Goal: Use online tool/utility: Utilize a website feature to perform a specific function

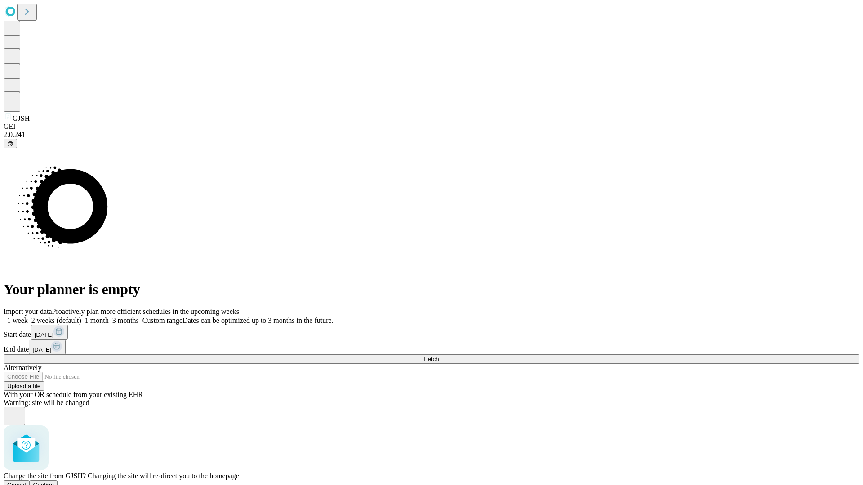
click at [54, 482] on span "Confirm" at bounding box center [43, 485] width 21 height 7
click at [28, 317] on label "1 week" at bounding box center [16, 321] width 24 height 8
click at [439, 356] on span "Fetch" at bounding box center [431, 359] width 15 height 7
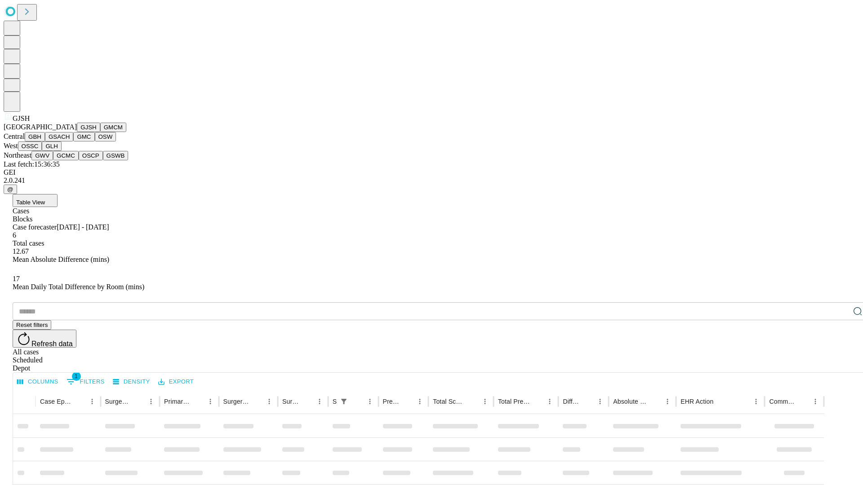
click at [100, 132] on button "GMCM" at bounding box center [113, 127] width 26 height 9
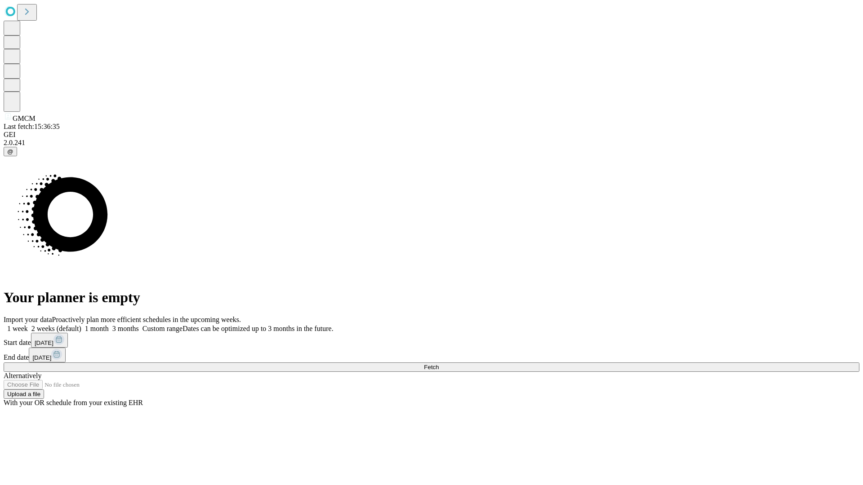
click at [28, 325] on label "1 week" at bounding box center [16, 329] width 24 height 8
click at [439, 364] on span "Fetch" at bounding box center [431, 367] width 15 height 7
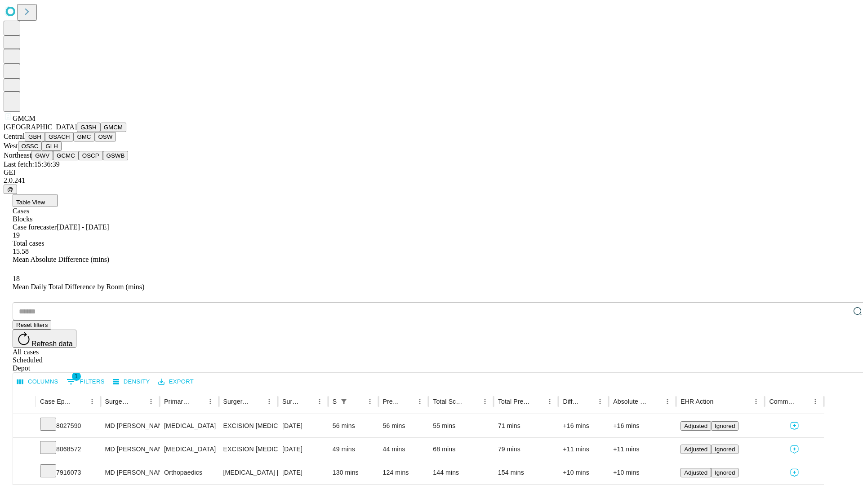
click at [45, 142] on button "GBH" at bounding box center [35, 136] width 20 height 9
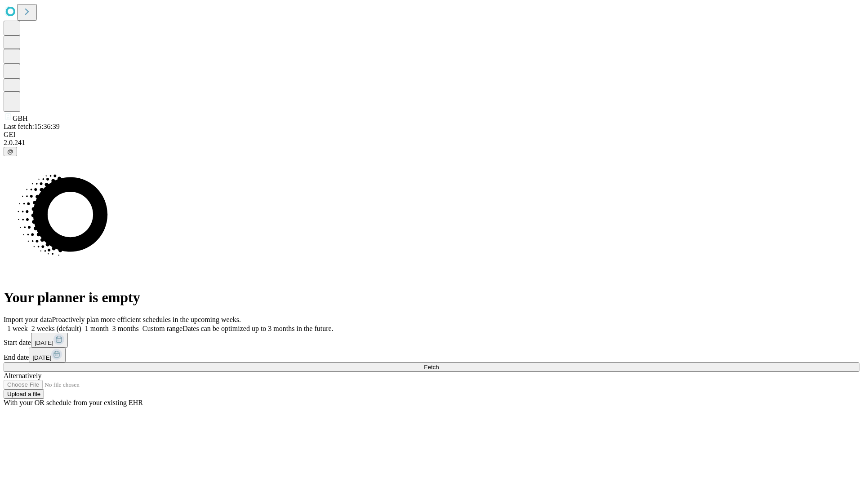
click at [28, 325] on label "1 week" at bounding box center [16, 329] width 24 height 8
click at [439, 364] on span "Fetch" at bounding box center [431, 367] width 15 height 7
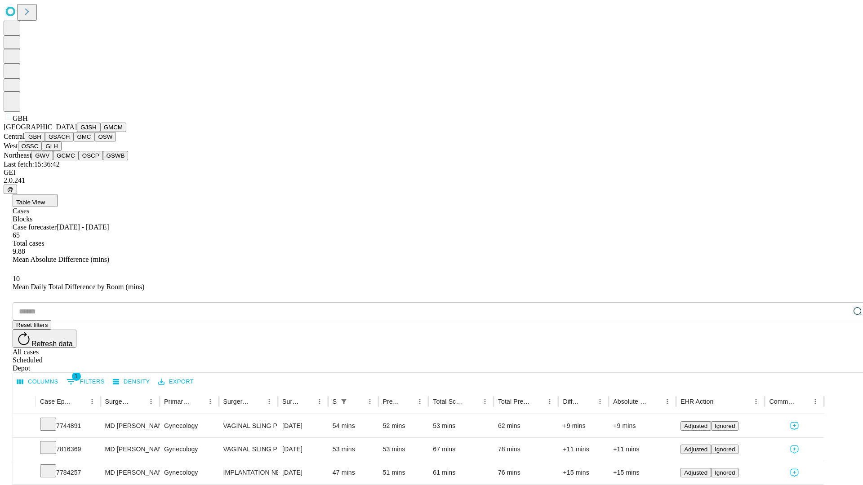
click at [70, 142] on button "GSACH" at bounding box center [59, 136] width 28 height 9
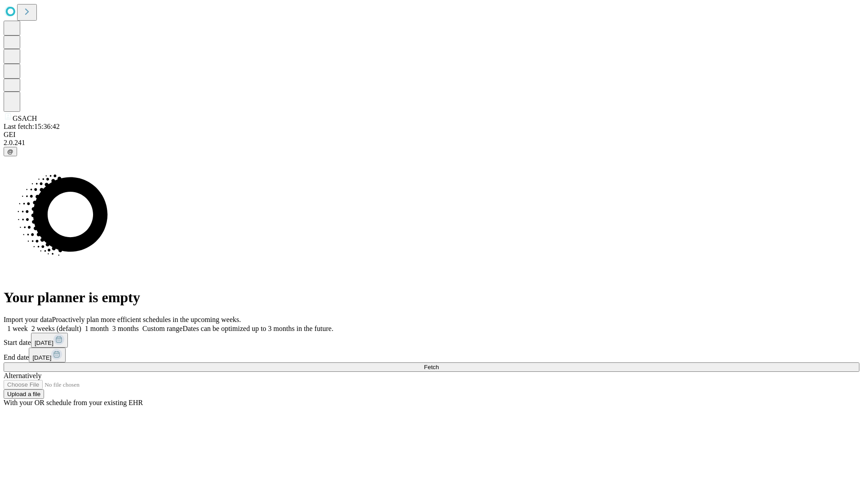
click at [28, 325] on label "1 week" at bounding box center [16, 329] width 24 height 8
click at [439, 364] on span "Fetch" at bounding box center [431, 367] width 15 height 7
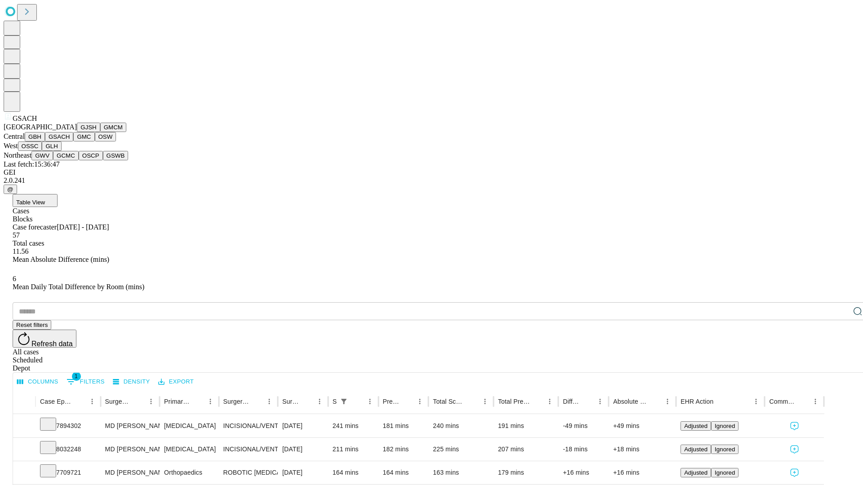
click at [73, 142] on button "GMC" at bounding box center [83, 136] width 21 height 9
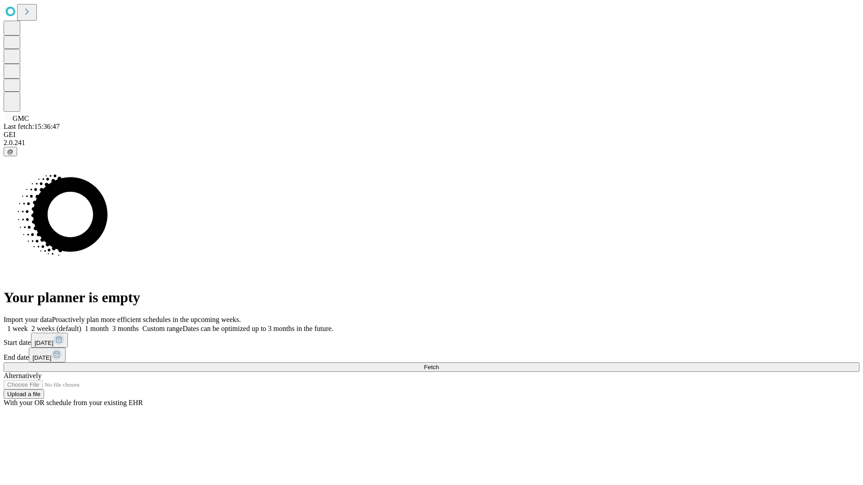
click at [439, 364] on span "Fetch" at bounding box center [431, 367] width 15 height 7
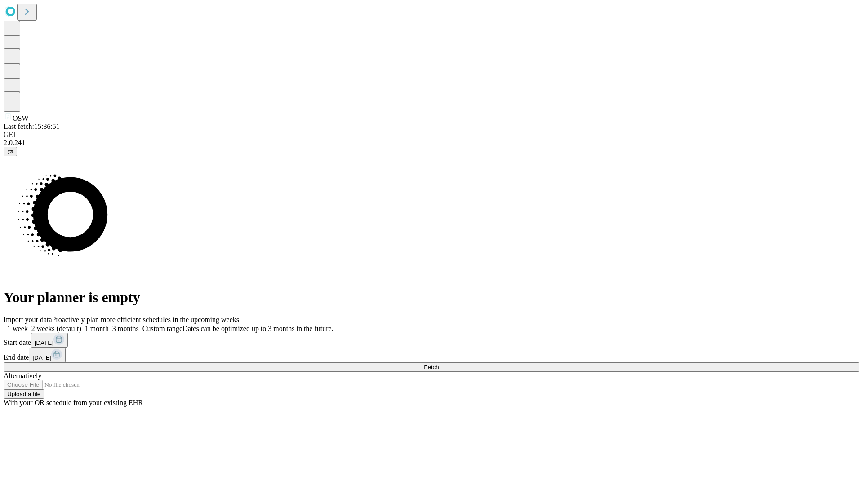
click at [28, 325] on label "1 week" at bounding box center [16, 329] width 24 height 8
click at [439, 364] on span "Fetch" at bounding box center [431, 367] width 15 height 7
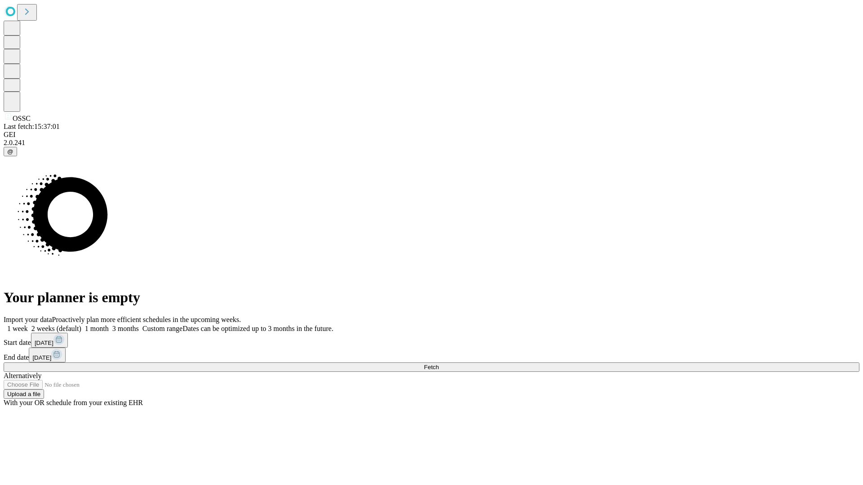
click at [28, 325] on label "1 week" at bounding box center [16, 329] width 24 height 8
click at [439, 364] on span "Fetch" at bounding box center [431, 367] width 15 height 7
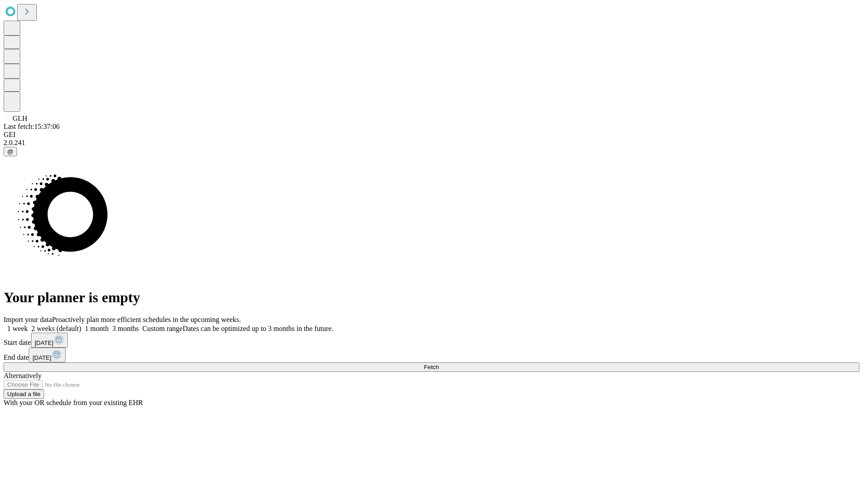
click at [28, 325] on label "1 week" at bounding box center [16, 329] width 24 height 8
click at [439, 364] on span "Fetch" at bounding box center [431, 367] width 15 height 7
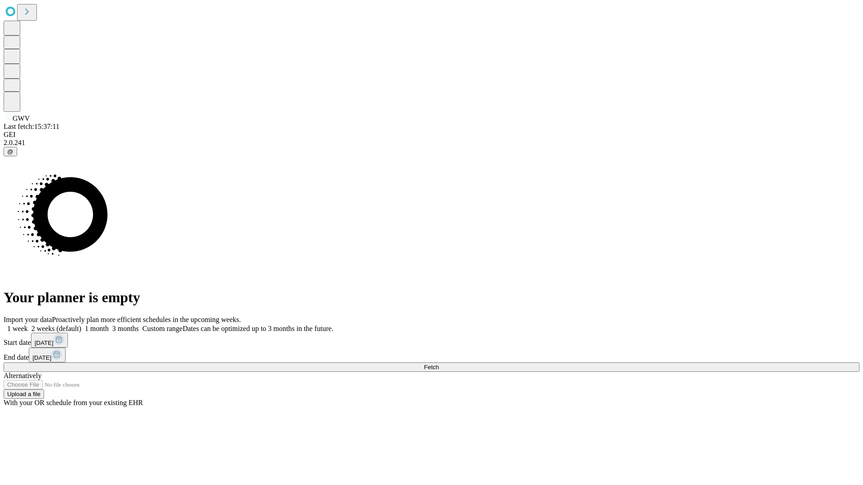
click at [28, 325] on label "1 week" at bounding box center [16, 329] width 24 height 8
click at [439, 364] on span "Fetch" at bounding box center [431, 367] width 15 height 7
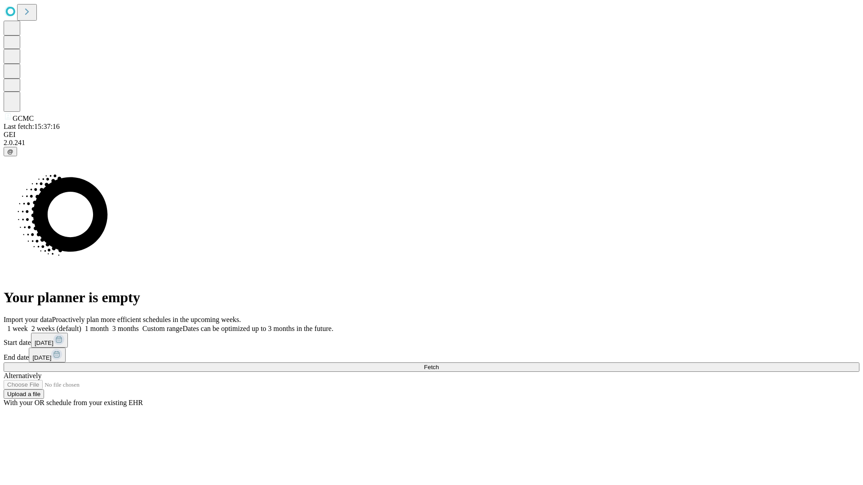
click at [28, 325] on label "1 week" at bounding box center [16, 329] width 24 height 8
click at [439, 364] on span "Fetch" at bounding box center [431, 367] width 15 height 7
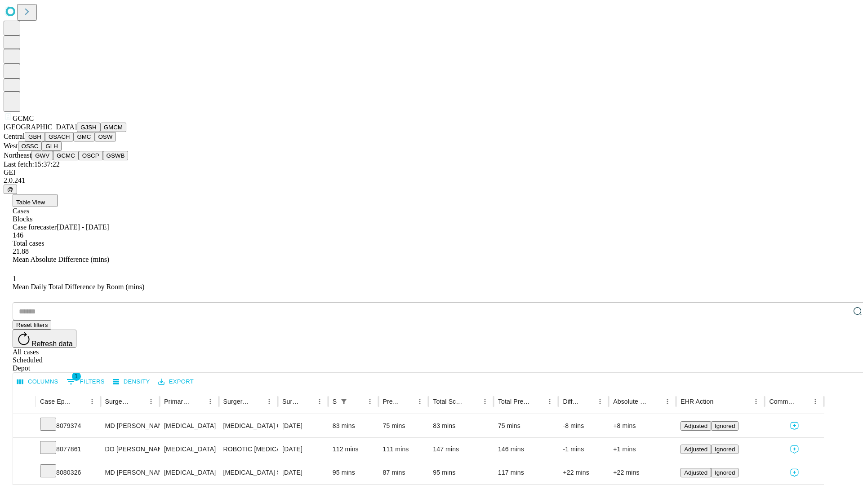
click at [79, 160] on button "OSCP" at bounding box center [91, 155] width 24 height 9
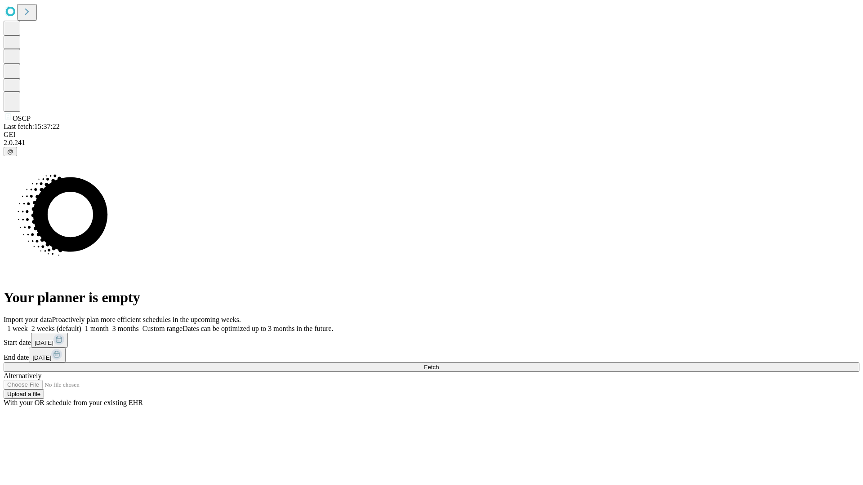
click at [28, 325] on label "1 week" at bounding box center [16, 329] width 24 height 8
click at [439, 364] on span "Fetch" at bounding box center [431, 367] width 15 height 7
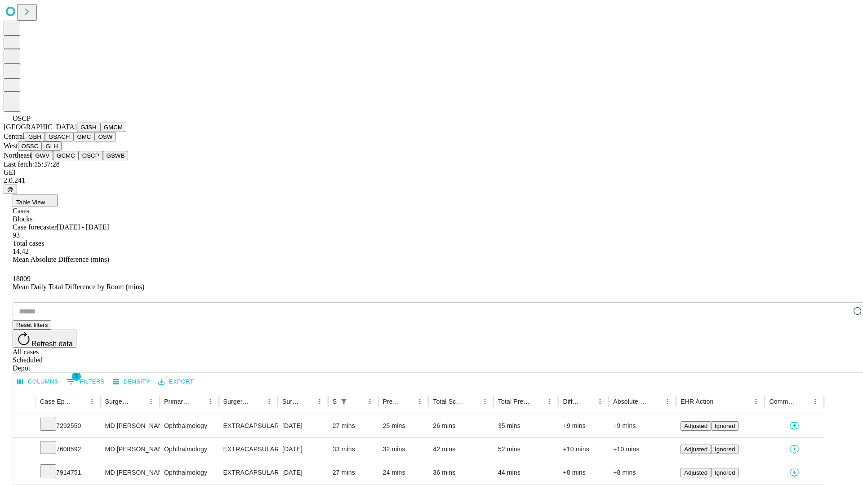
click at [103, 160] on button "GSWB" at bounding box center [116, 155] width 26 height 9
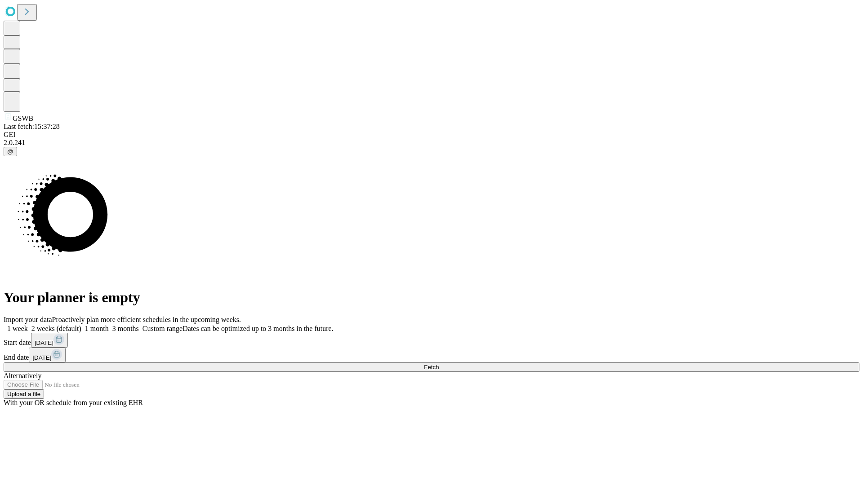
click at [28, 325] on label "1 week" at bounding box center [16, 329] width 24 height 8
